Goal: Information Seeking & Learning: Learn about a topic

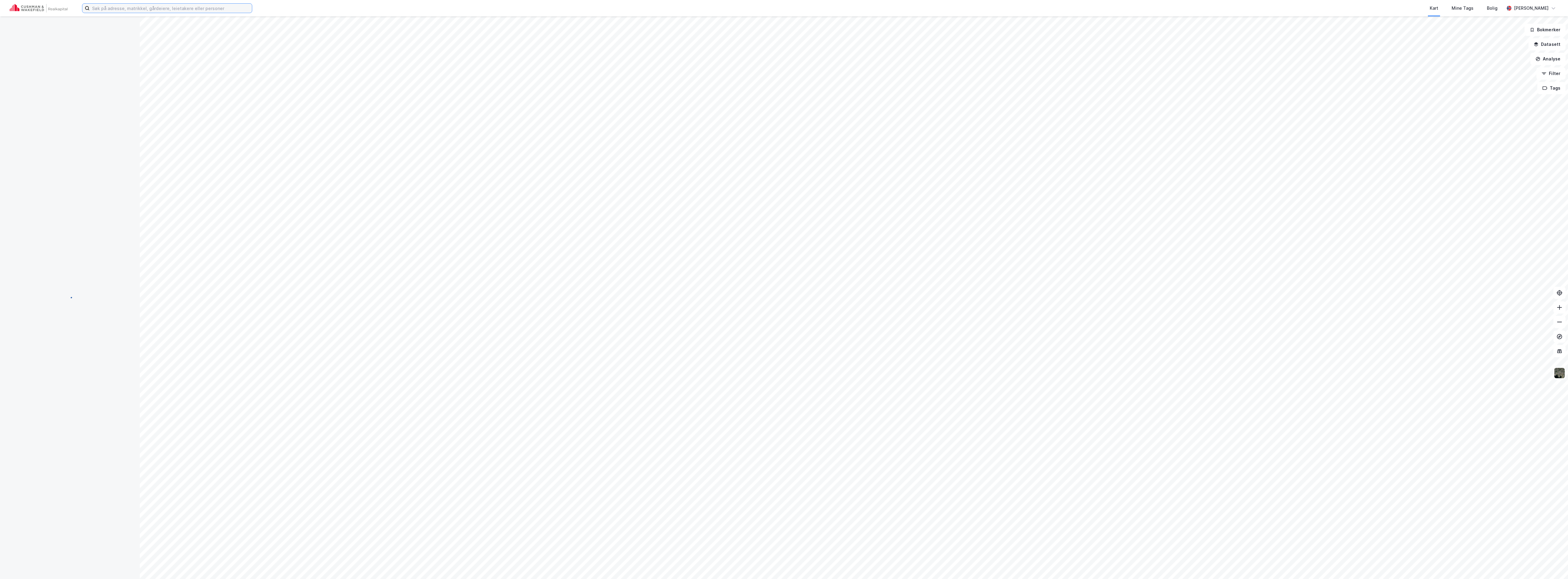
click at [132, 12] on input at bounding box center [171, 7] width 162 height 9
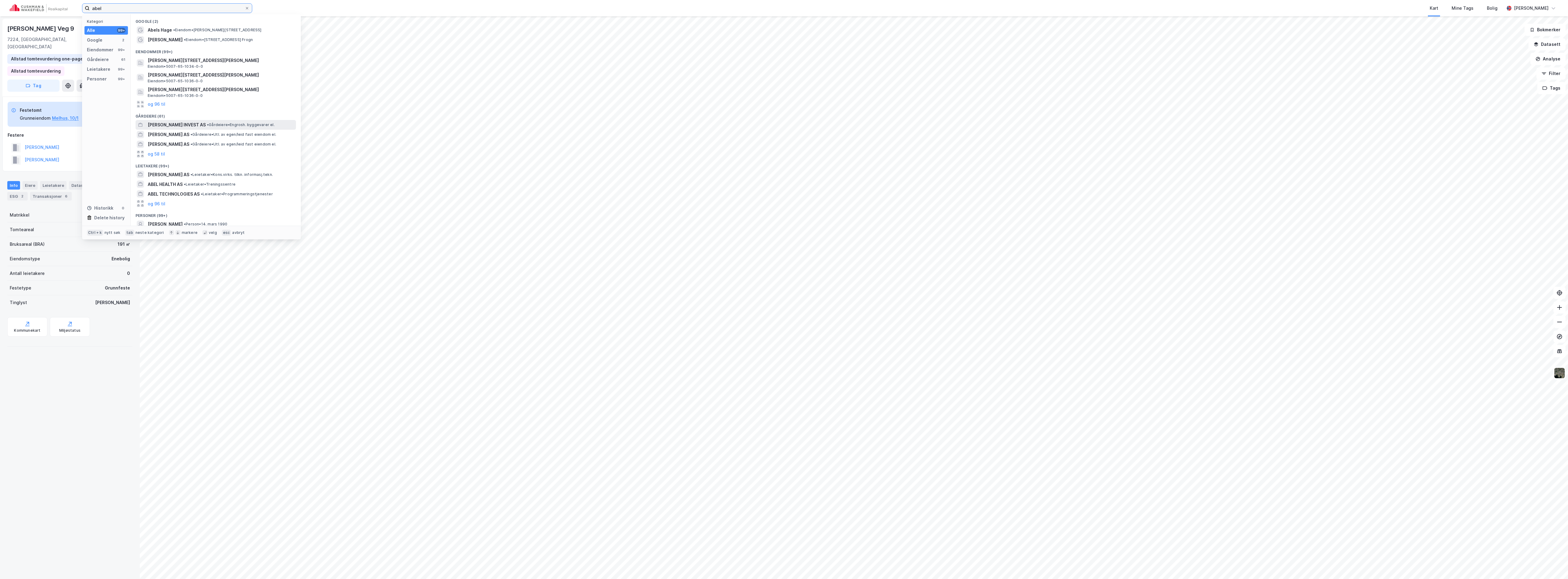
type input "abel"
click at [207, 124] on span "•" at bounding box center [208, 125] width 2 height 5
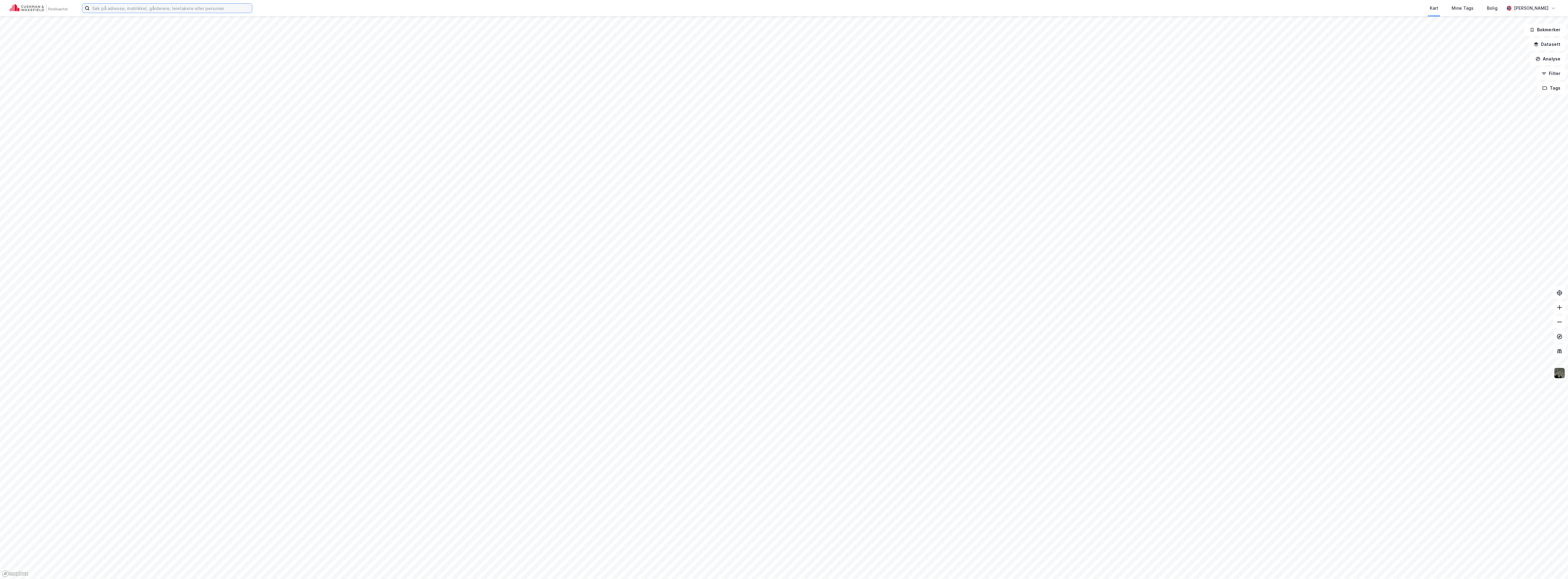
click at [117, 7] on input at bounding box center [171, 7] width 162 height 9
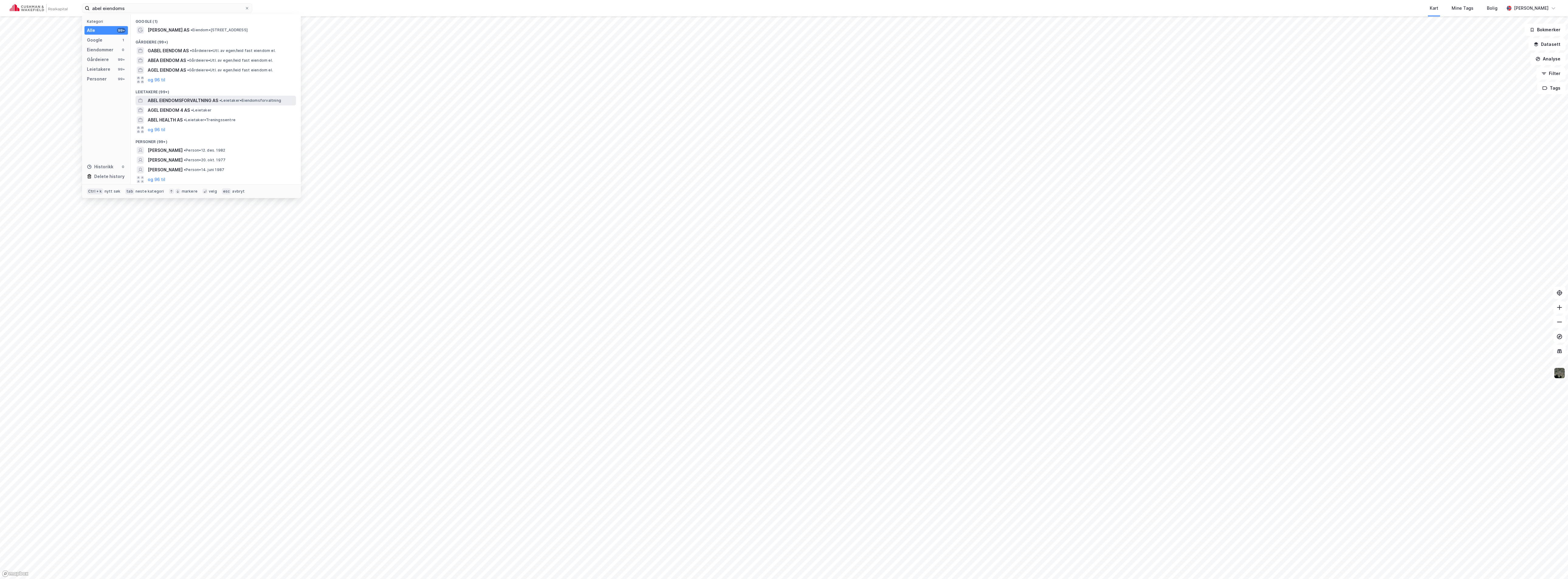
click at [200, 100] on span "ABEL EIENDOMSFORVALTNING AS" at bounding box center [183, 100] width 71 height 7
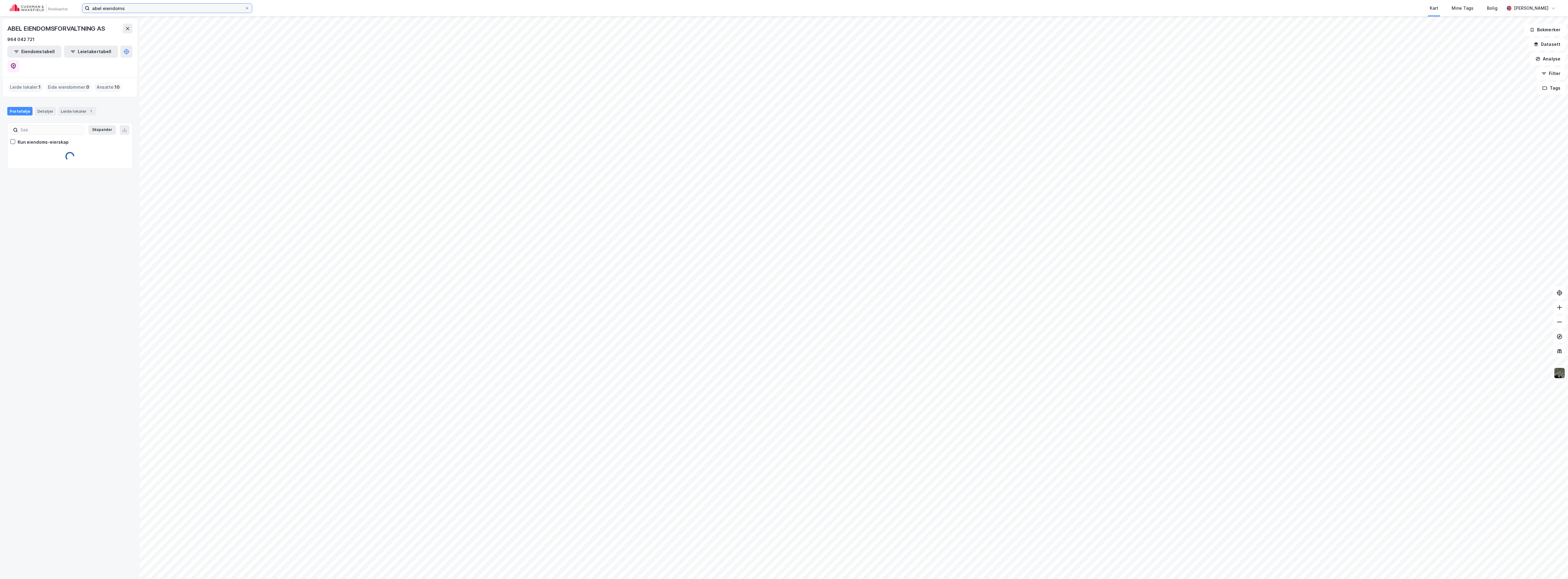
click at [134, 7] on input "abel eiendoms" at bounding box center [167, 7] width 155 height 9
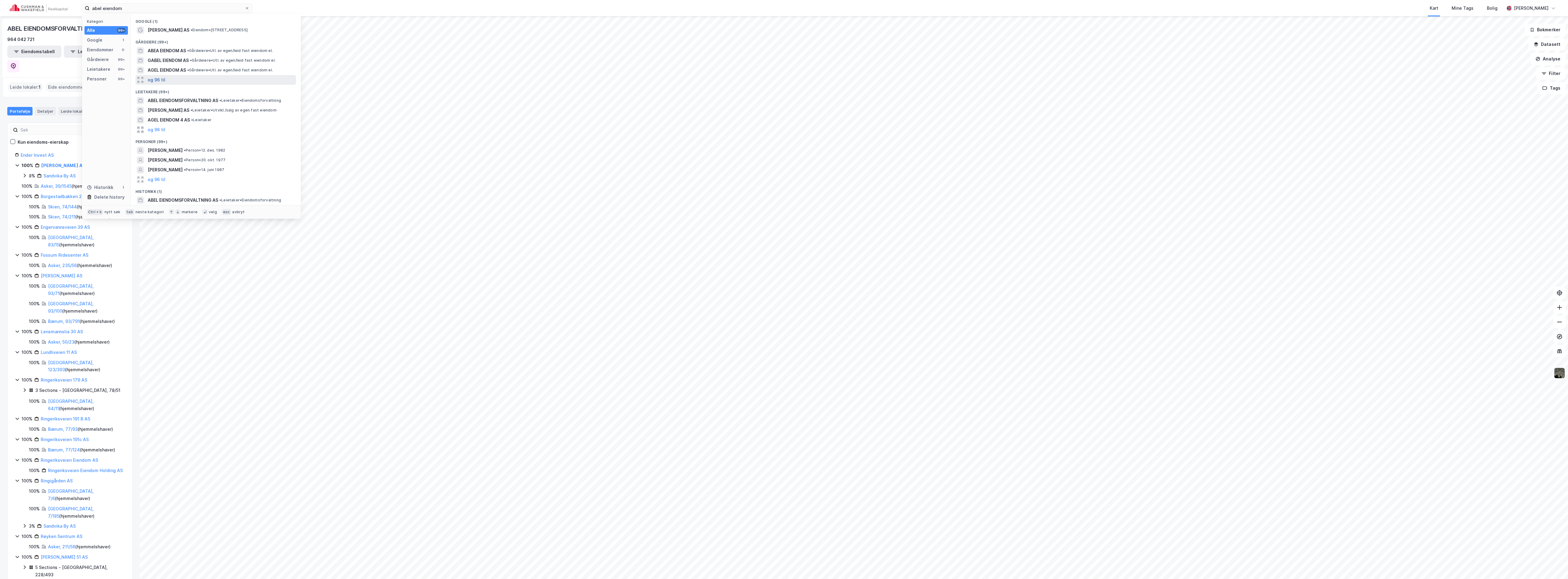
click at [157, 82] on button "og 96 til" at bounding box center [156, 80] width 17 height 7
click at [217, 133] on span "• Gårdeiere • Engrosh. byggevarer el." at bounding box center [241, 133] width 68 height 5
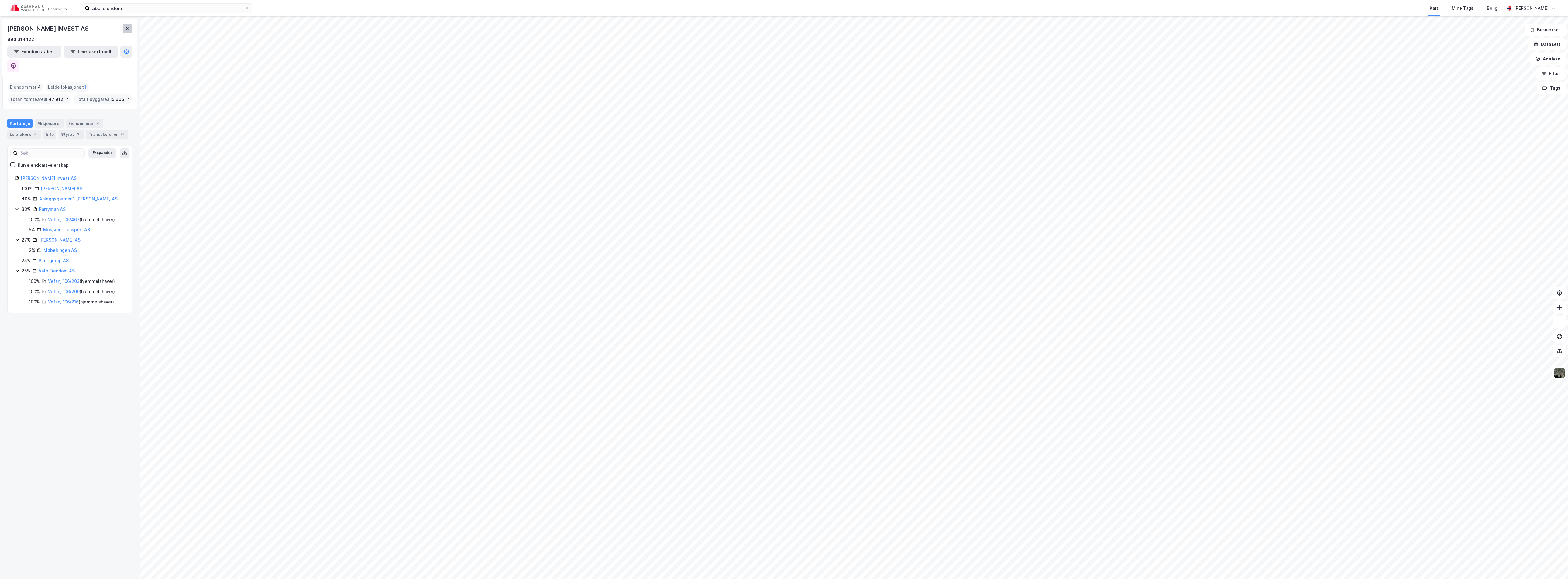
click at [128, 28] on icon at bounding box center [128, 29] width 5 height 5
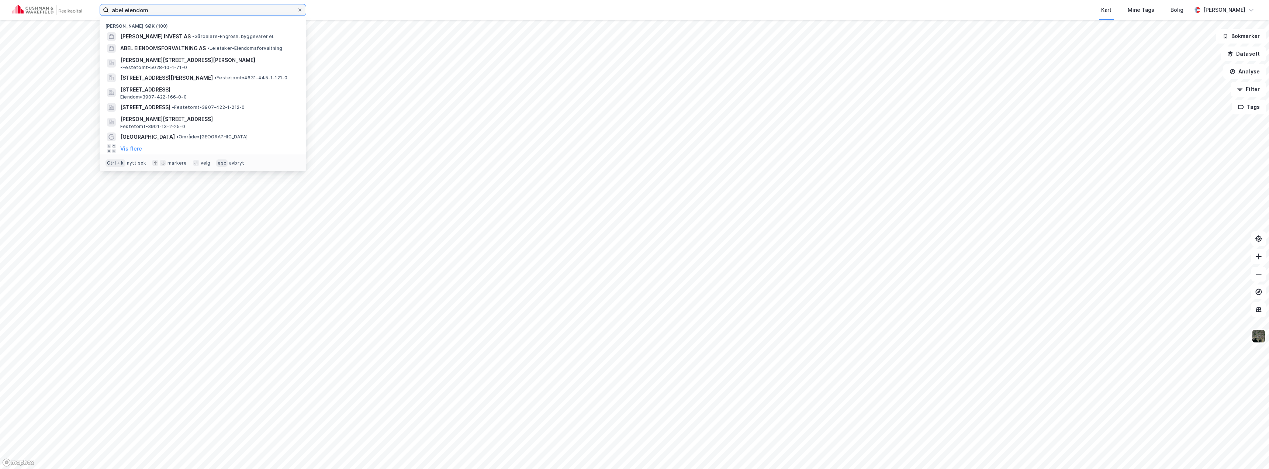
click at [163, 14] on input "abel eiendom" at bounding box center [203, 9] width 188 height 11
click at [163, 8] on input "abel eiendom" at bounding box center [203, 9] width 188 height 11
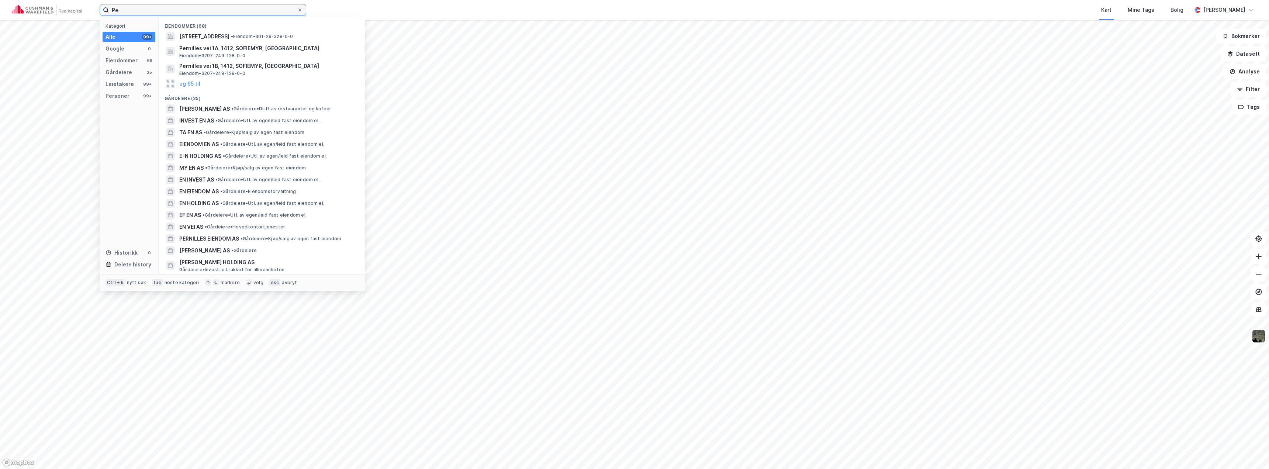
type input "P"
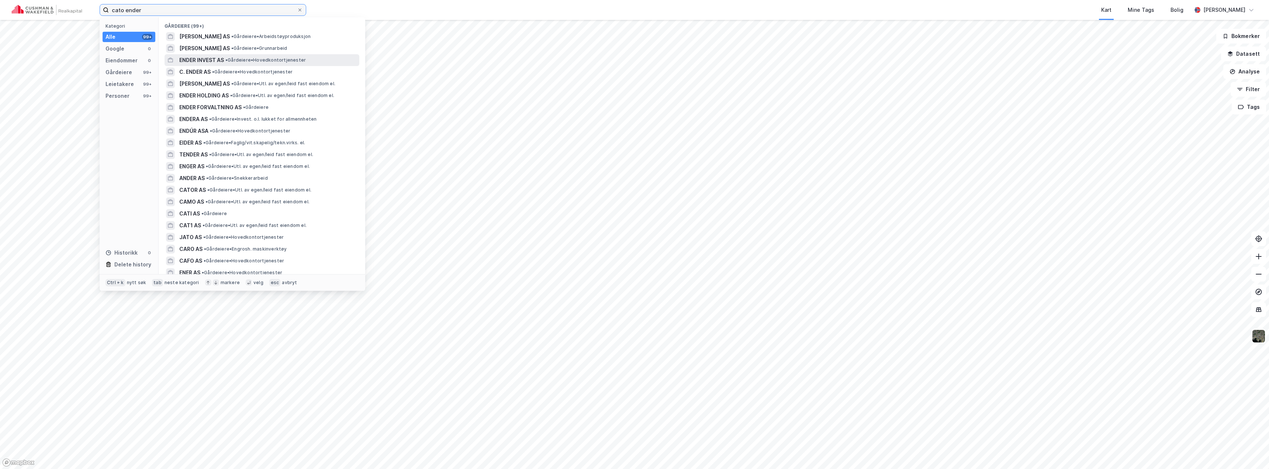
type input "cato ender"
click at [220, 61] on span "ENDER INVEST AS" at bounding box center [201, 60] width 45 height 9
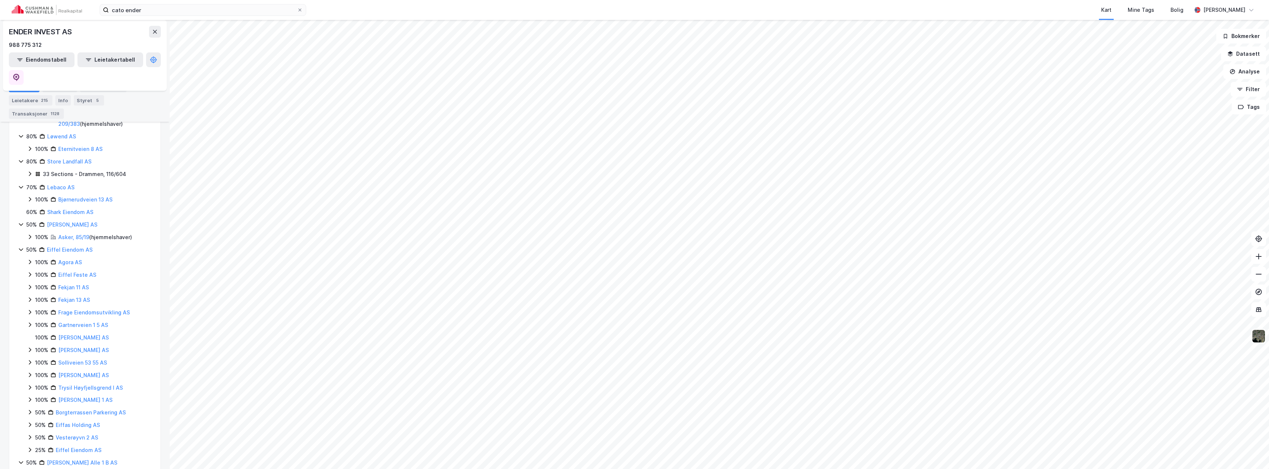
scroll to position [693, 0]
